Goal: Information Seeking & Learning: Stay updated

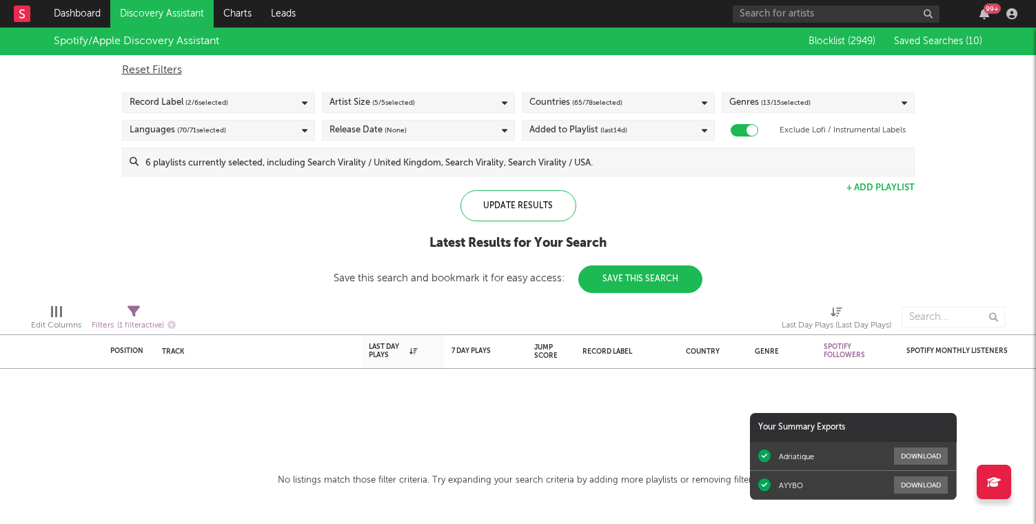
click at [987, 13] on icon "button" at bounding box center [985, 13] width 10 height 11
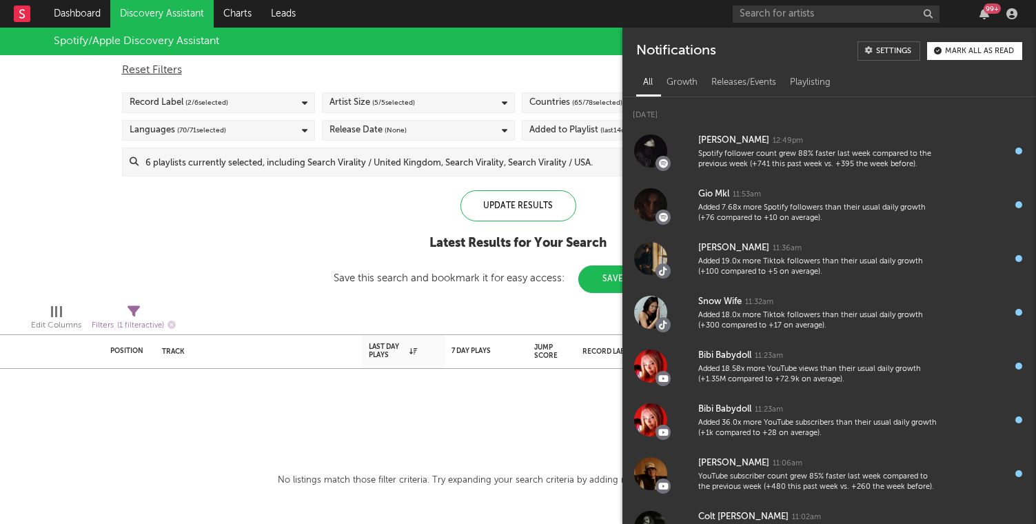
click at [987, 13] on icon "button" at bounding box center [985, 13] width 10 height 11
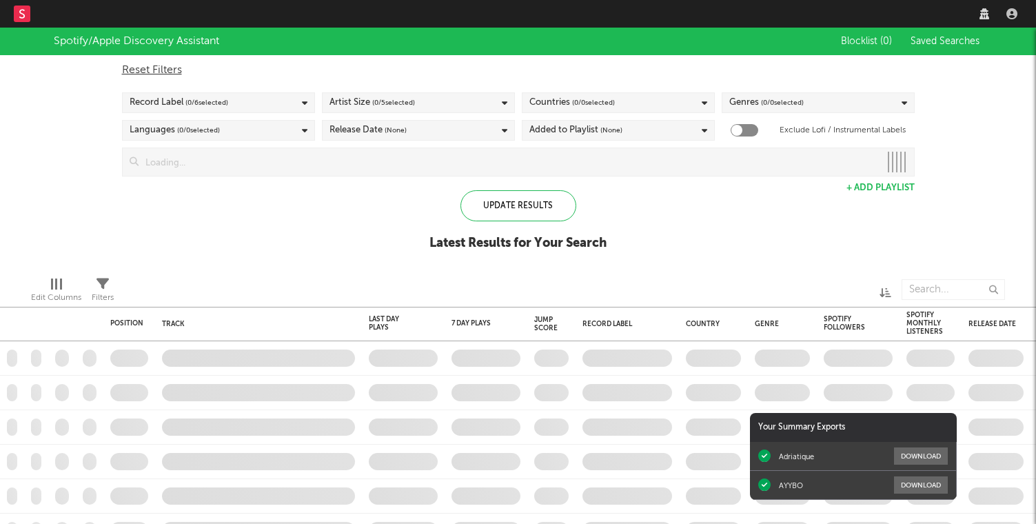
checkbox input "true"
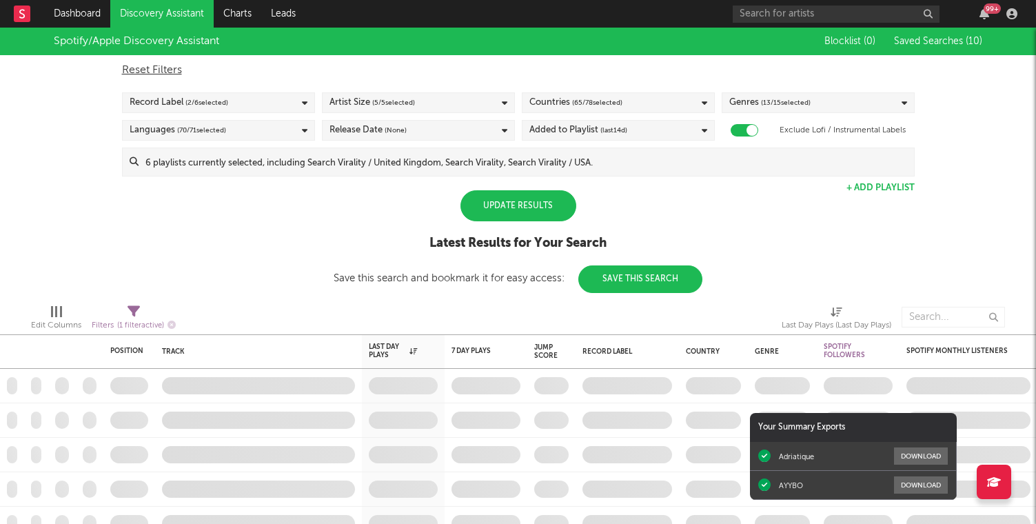
click at [537, 211] on div "Update Results" at bounding box center [519, 205] width 116 height 31
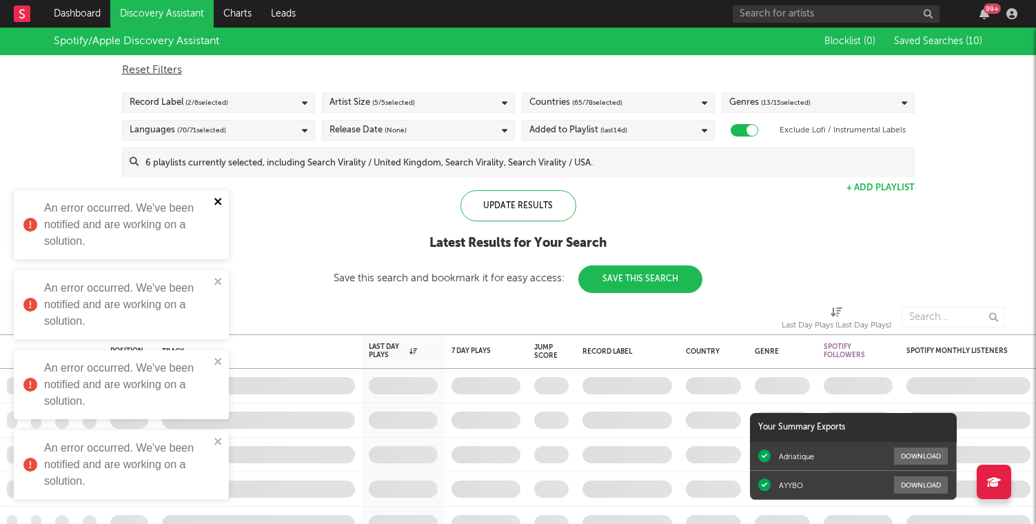
click at [219, 199] on icon "close" at bounding box center [219, 201] width 10 height 11
click at [214, 281] on icon "close" at bounding box center [219, 281] width 10 height 11
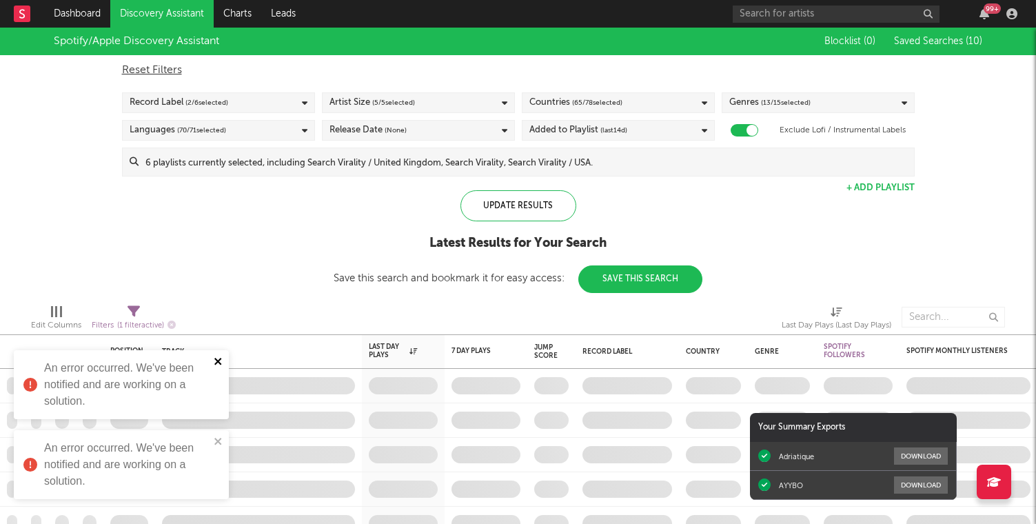
click at [219, 359] on icon "close" at bounding box center [219, 361] width 10 height 11
click at [217, 443] on icon "close" at bounding box center [219, 441] width 10 height 11
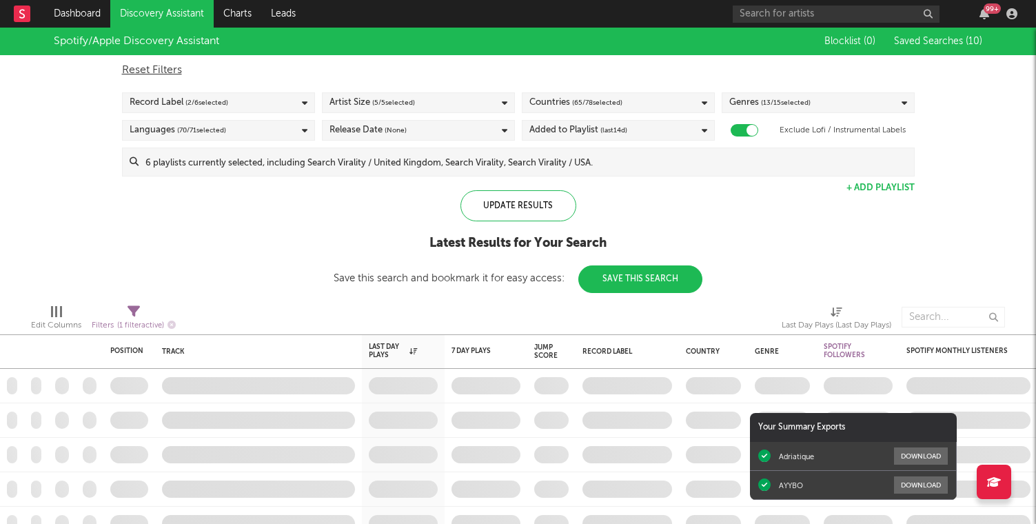
click at [165, 10] on link "Discovery Assistant" at bounding box center [161, 14] width 103 height 28
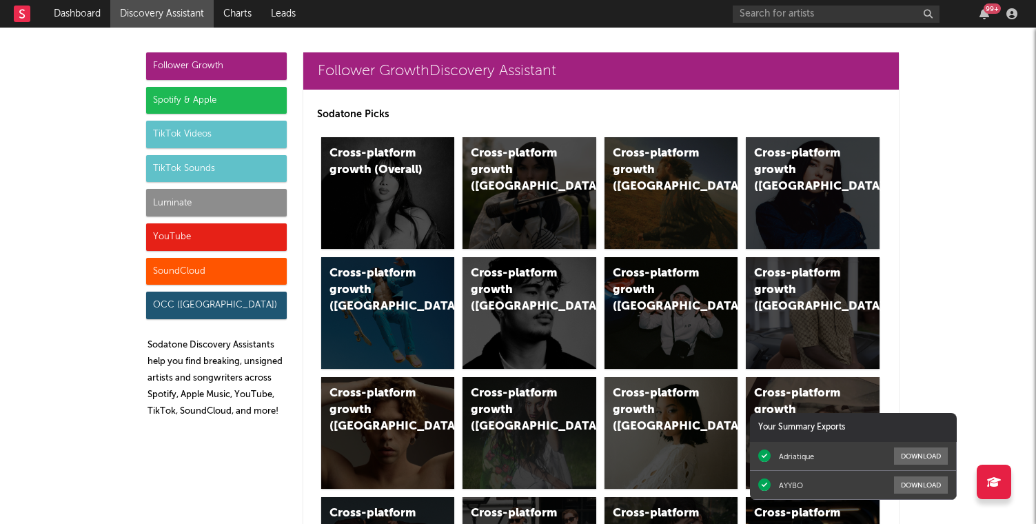
click at [215, 111] on div "Spotify & Apple" at bounding box center [216, 101] width 141 height 28
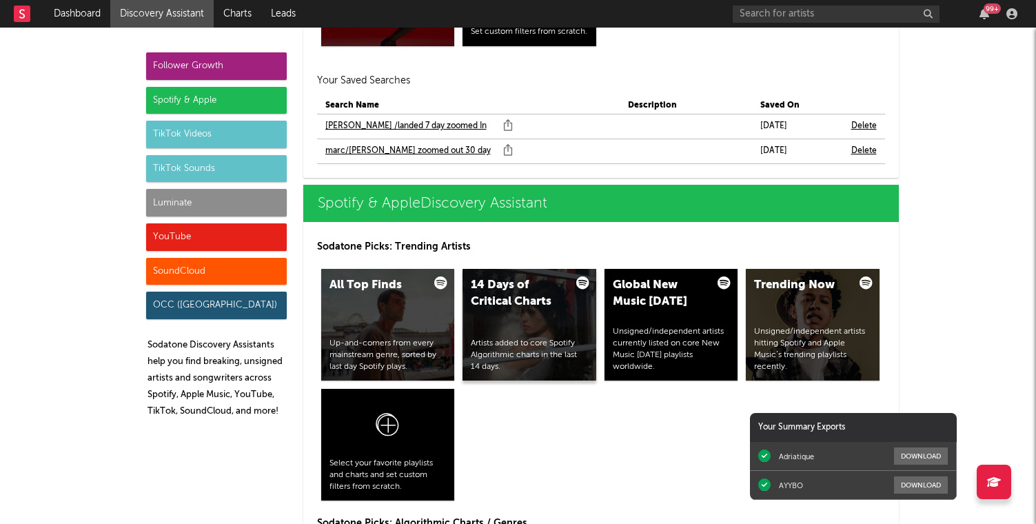
scroll to position [1368, 0]
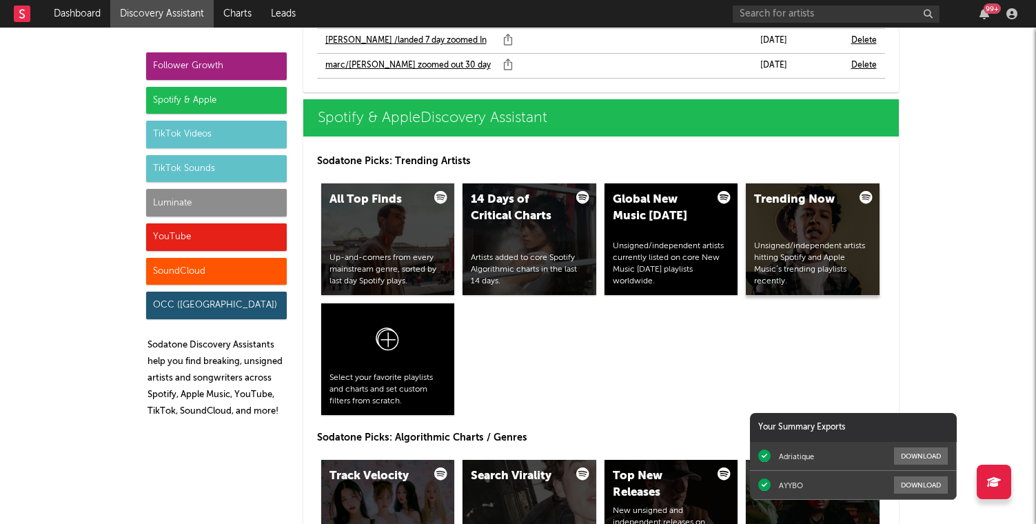
click at [839, 201] on div "Trending Now" at bounding box center [801, 200] width 94 height 17
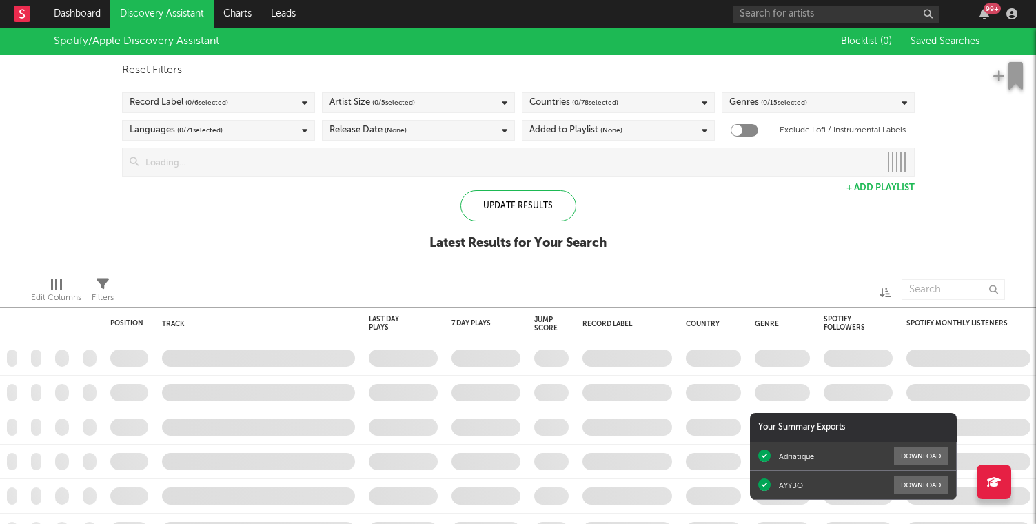
click at [987, 12] on div "99 +" at bounding box center [992, 8] width 17 height 10
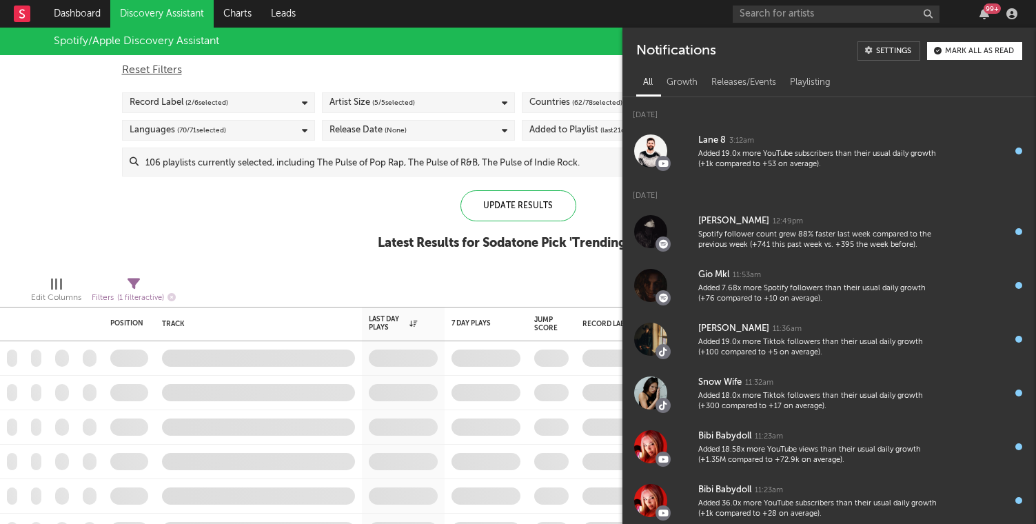
checkbox input "true"
click at [987, 12] on div "99 +" at bounding box center [992, 8] width 17 height 10
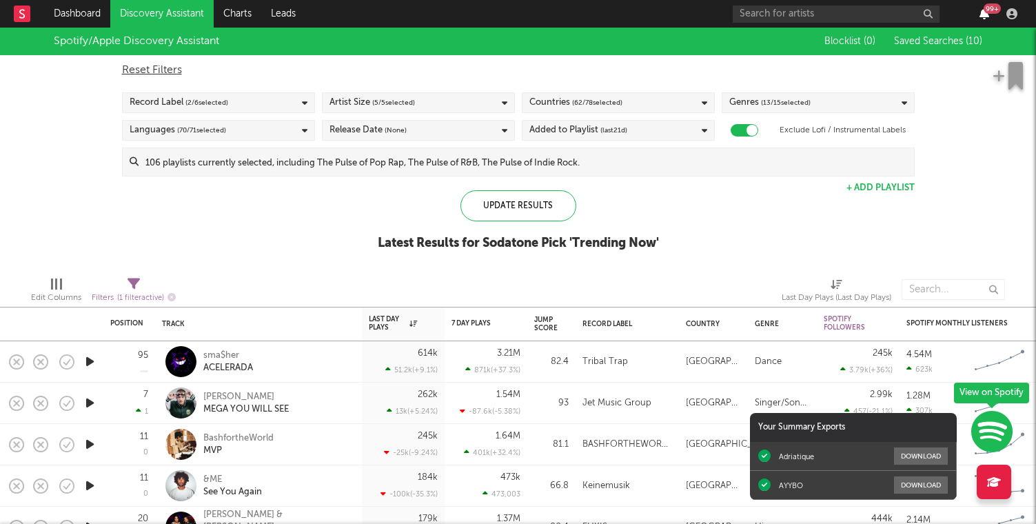
click at [981, 17] on icon "button" at bounding box center [985, 13] width 10 height 11
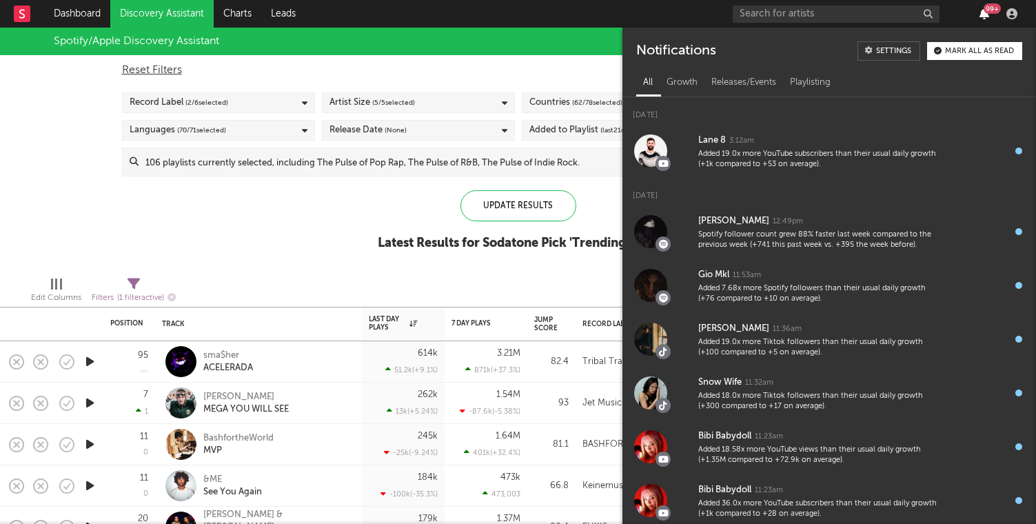
click at [981, 17] on icon "button" at bounding box center [985, 13] width 10 height 11
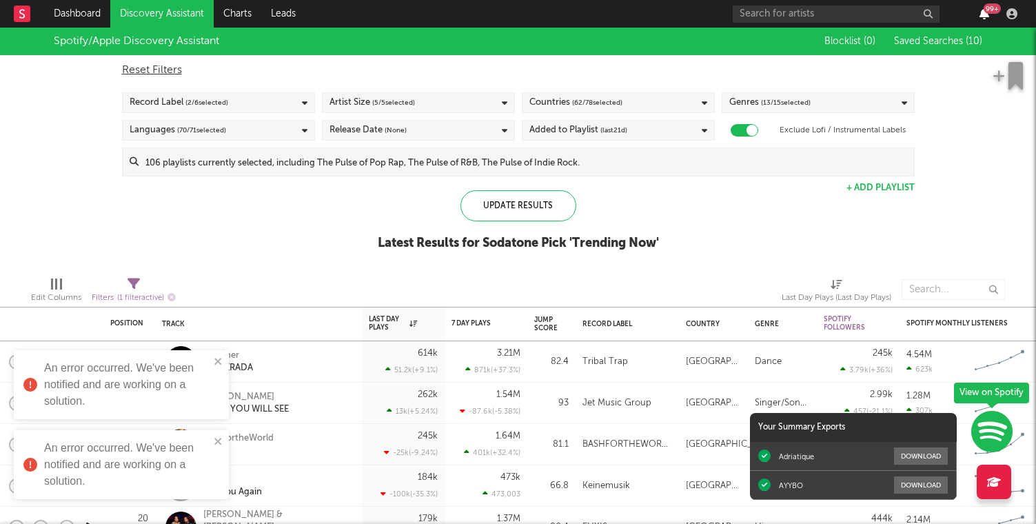
click at [981, 17] on icon "button" at bounding box center [985, 13] width 10 height 11
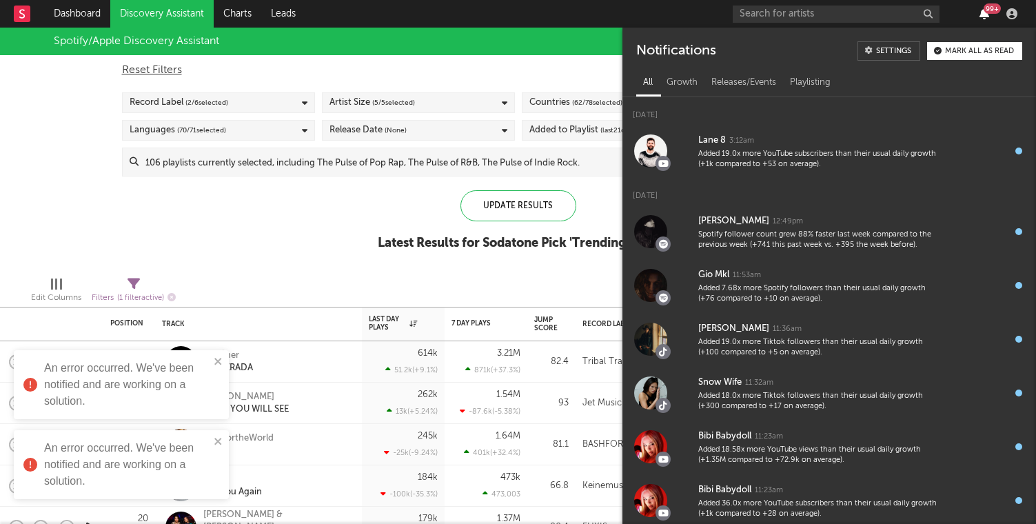
click at [981, 17] on icon "button" at bounding box center [985, 13] width 10 height 11
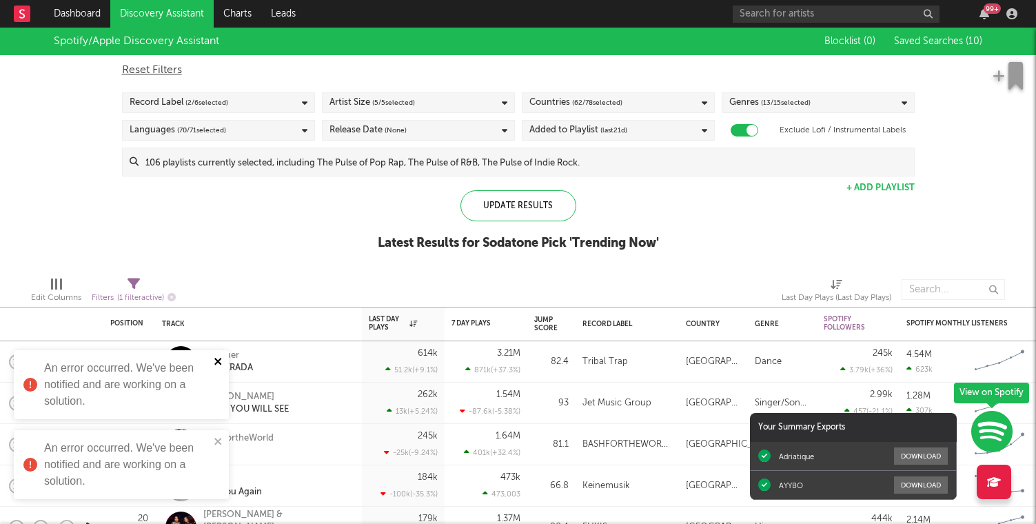
click at [220, 363] on icon "close" at bounding box center [217, 361] width 7 height 7
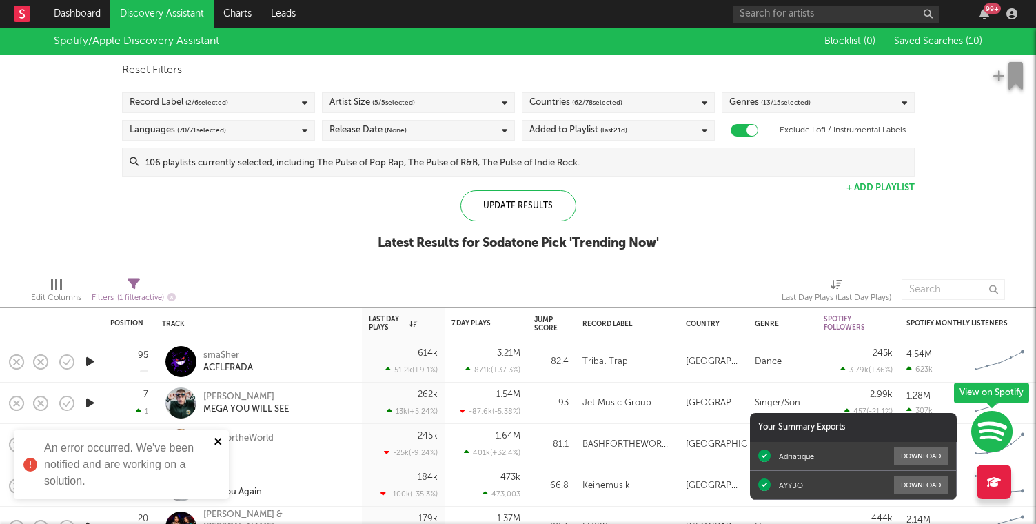
click at [214, 439] on icon "close" at bounding box center [219, 441] width 10 height 11
